Goal: Task Accomplishment & Management: Use online tool/utility

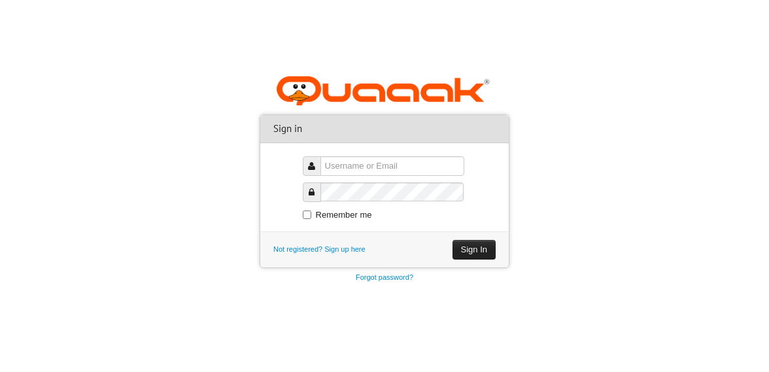
type input "[EMAIL_ADDRESS][DOMAIN_NAME]"
click at [486, 252] on button "Sign In" at bounding box center [473, 250] width 43 height 20
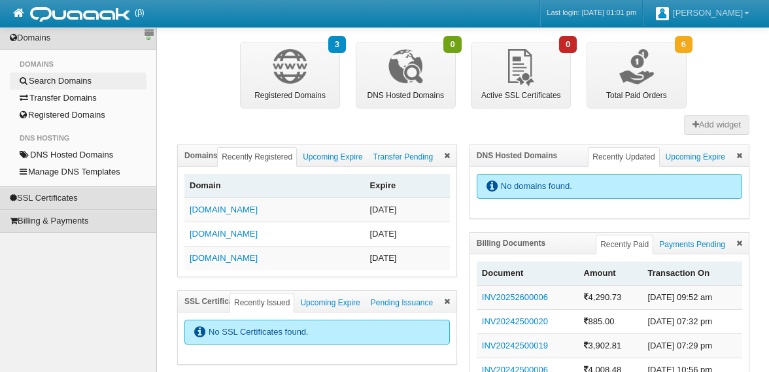
click at [82, 84] on link "Search Domains" at bounding box center [78, 81] width 137 height 17
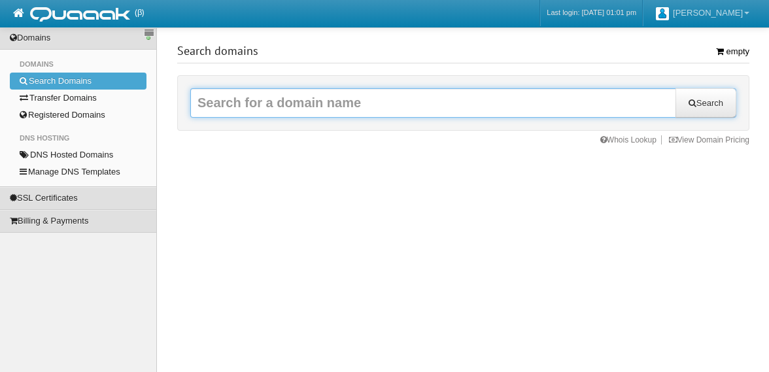
click at [299, 110] on input "text" at bounding box center [463, 102] width 546 height 29
type input "wherehouse"
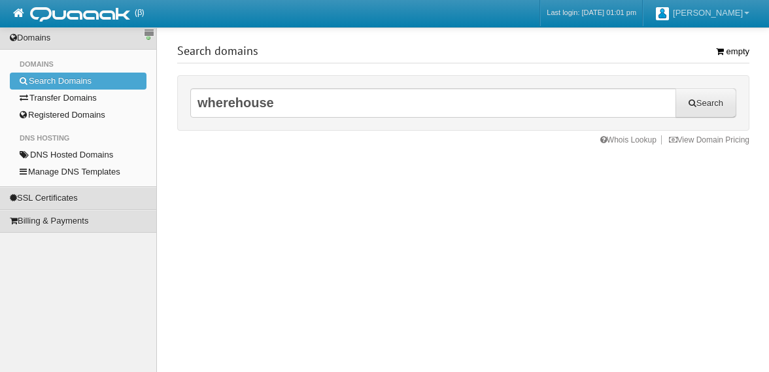
click at [718, 106] on button "Search" at bounding box center [705, 102] width 61 height 29
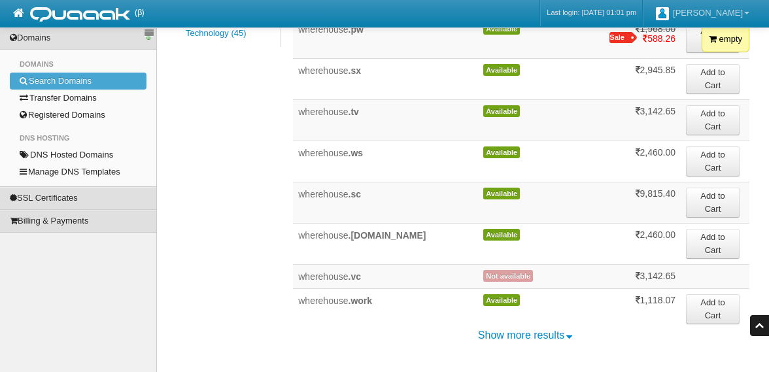
scroll to position [594, 0]
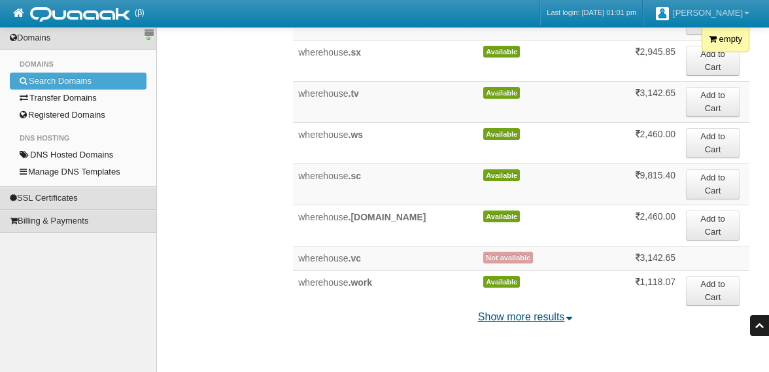
click at [518, 313] on link "Show more results" at bounding box center [521, 316] width 87 height 11
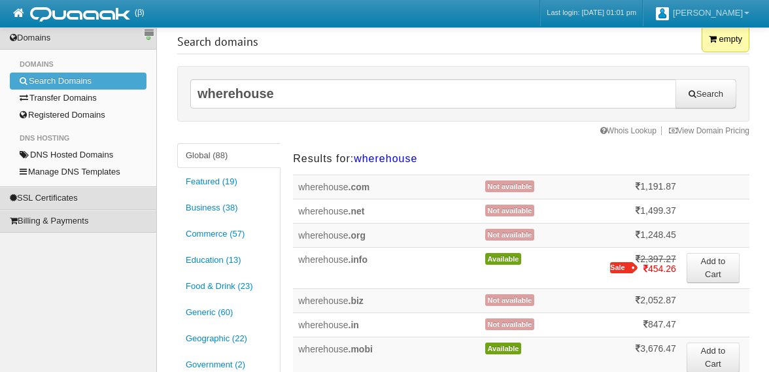
scroll to position [0, 0]
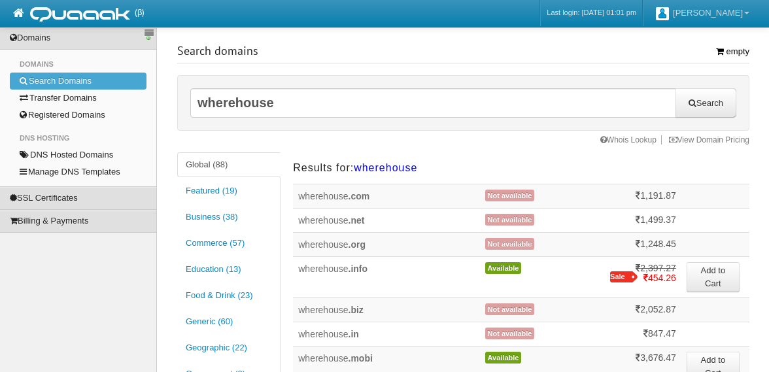
click at [521, 195] on span "Not available" at bounding box center [510, 196] width 50 height 12
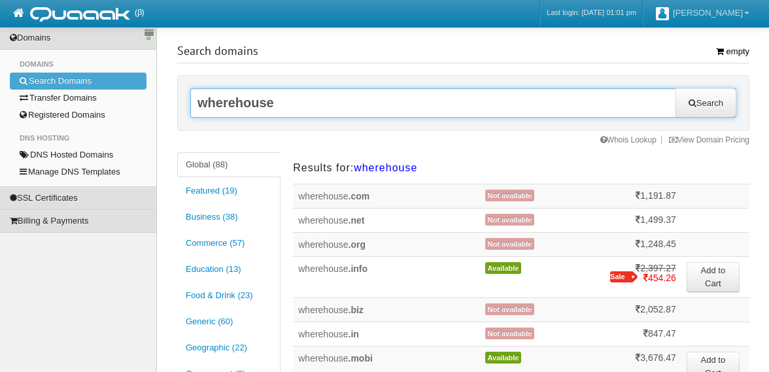
drag, startPoint x: 288, startPoint y: 105, endPoint x: 212, endPoint y: 78, distance: 81.0
click at [212, 78] on div "wherehouse Search" at bounding box center [463, 103] width 572 height 56
type input "spacehive"
click at [675, 88] on button "Search" at bounding box center [705, 102] width 61 height 29
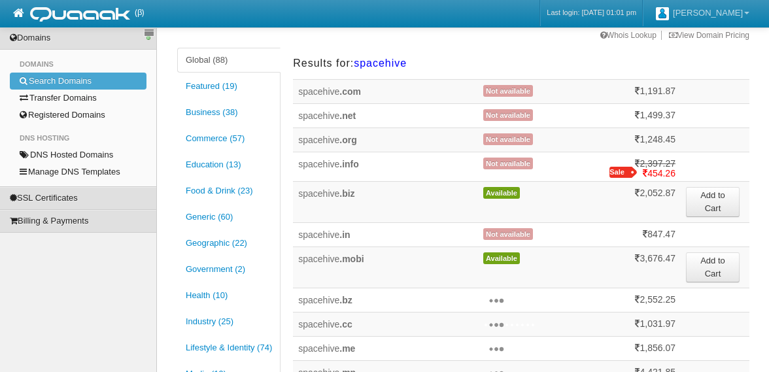
scroll to position [106, 0]
